Goal: Information Seeking & Learning: Learn about a topic

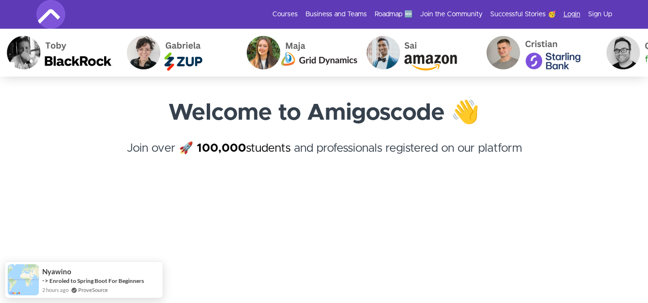
click at [573, 14] on link "Login" at bounding box center [571, 15] width 17 height 10
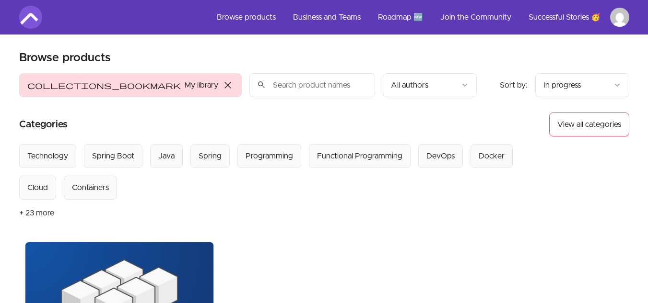
click at [168, 263] on img at bounding box center [119, 296] width 188 height 106
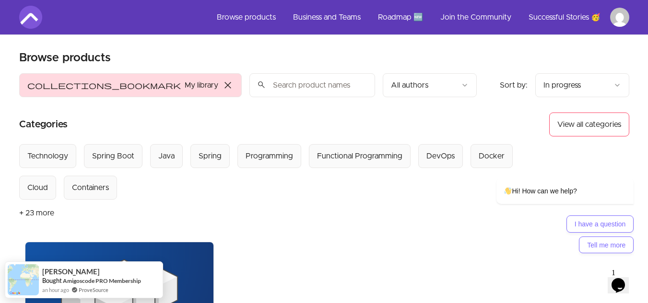
click at [198, 258] on img at bounding box center [119, 296] width 188 height 106
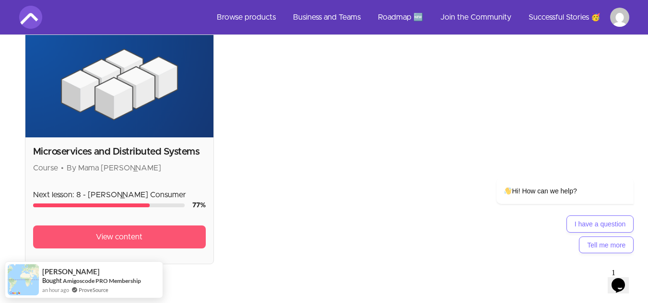
scroll to position [211, 0]
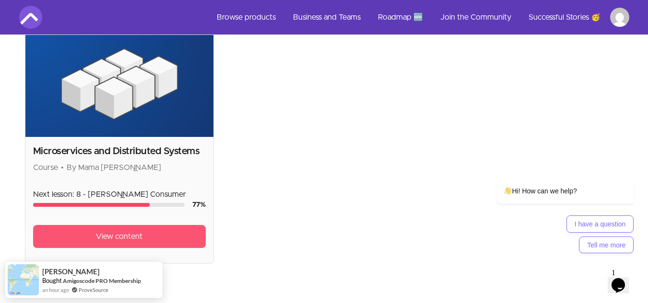
click at [142, 237] on span "View content" at bounding box center [119, 237] width 46 height 12
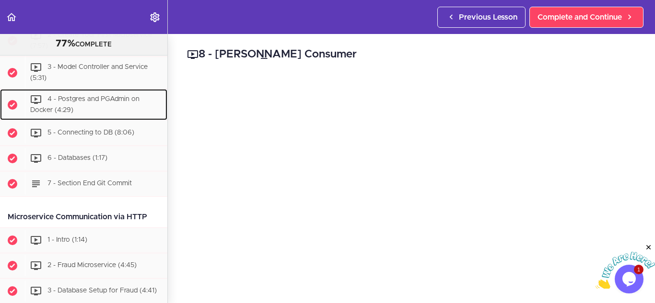
click at [128, 111] on div "4 - Postgres and PGAdmin on Docker (4:29)" at bounding box center [96, 105] width 142 height 32
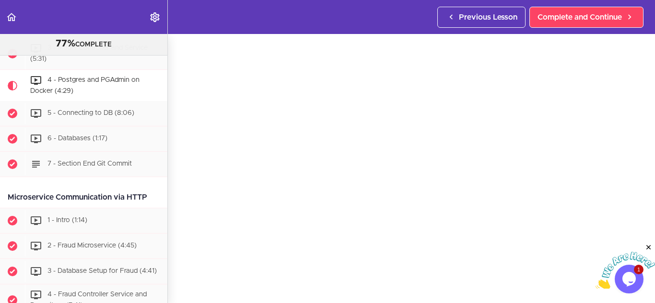
scroll to position [35, 0]
